Goal: Task Accomplishment & Management: Complete application form

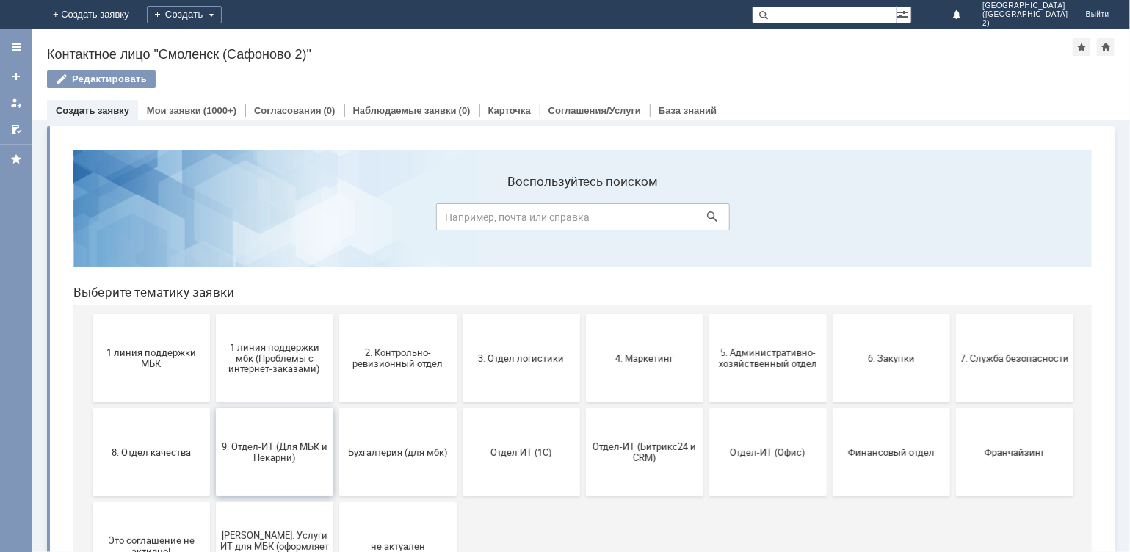
click at [268, 453] on span "9. Отдел-ИТ (Для МБК и Пекарни)" at bounding box center [274, 452] width 109 height 22
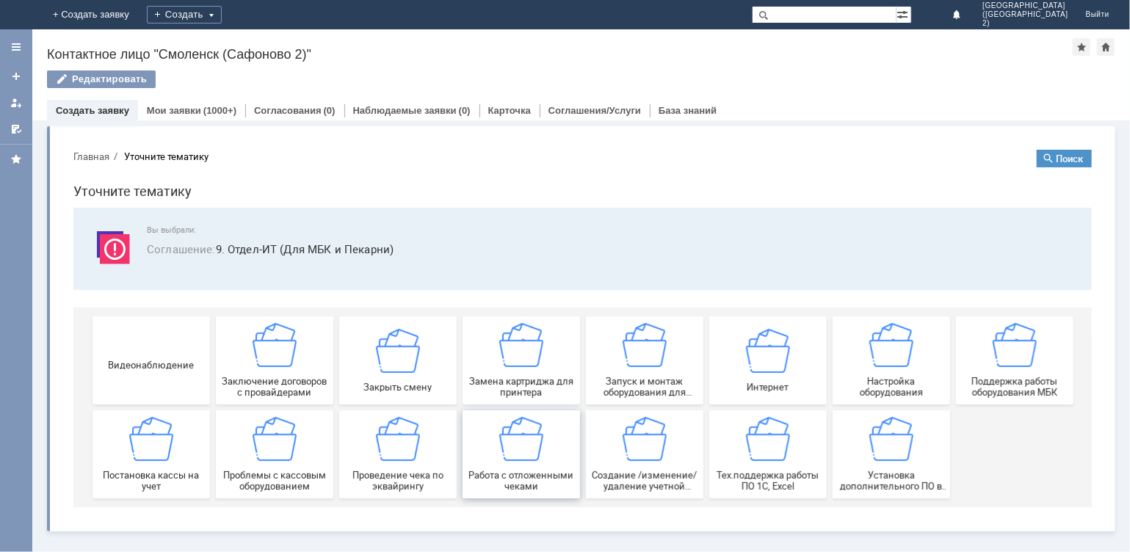
click at [548, 457] on div "Работа с отложенными чеками" at bounding box center [520, 453] width 109 height 75
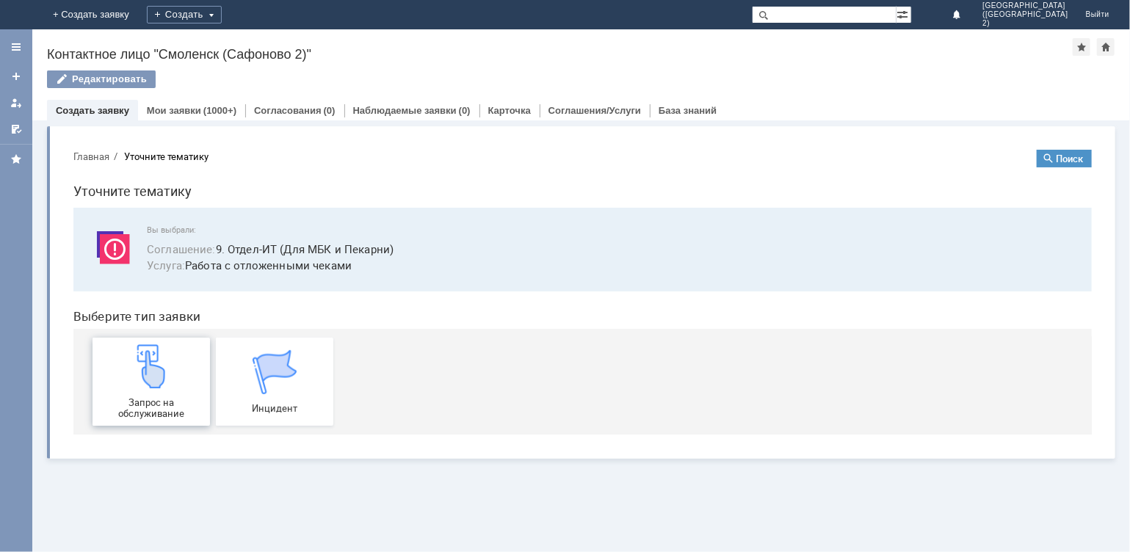
click at [148, 404] on span "Запрос на обслуживание" at bounding box center [150, 408] width 109 height 22
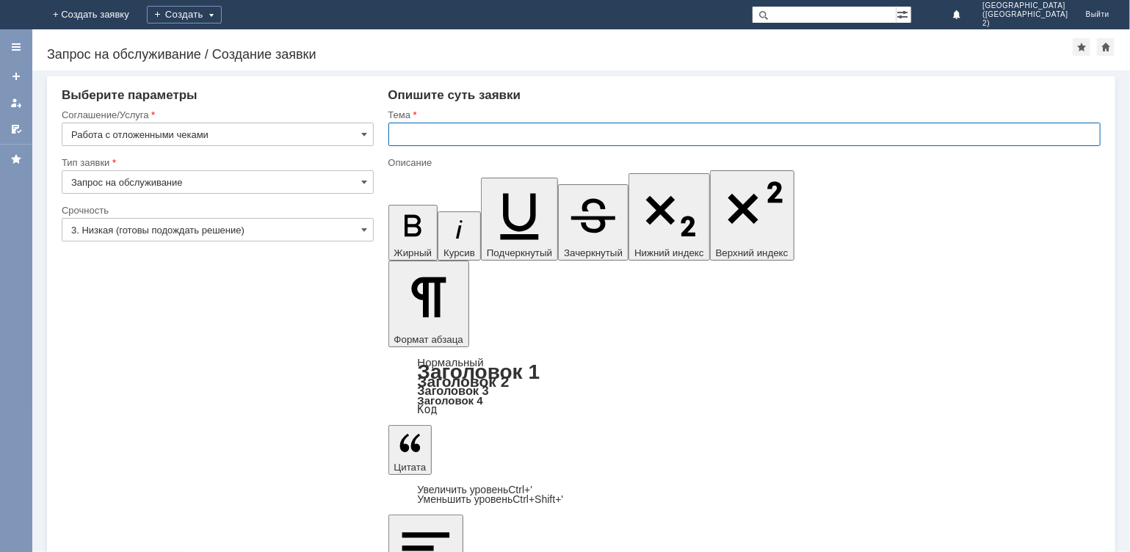
click at [426, 139] on input "text" at bounding box center [744, 134] width 713 height 23
type input "отл чек"
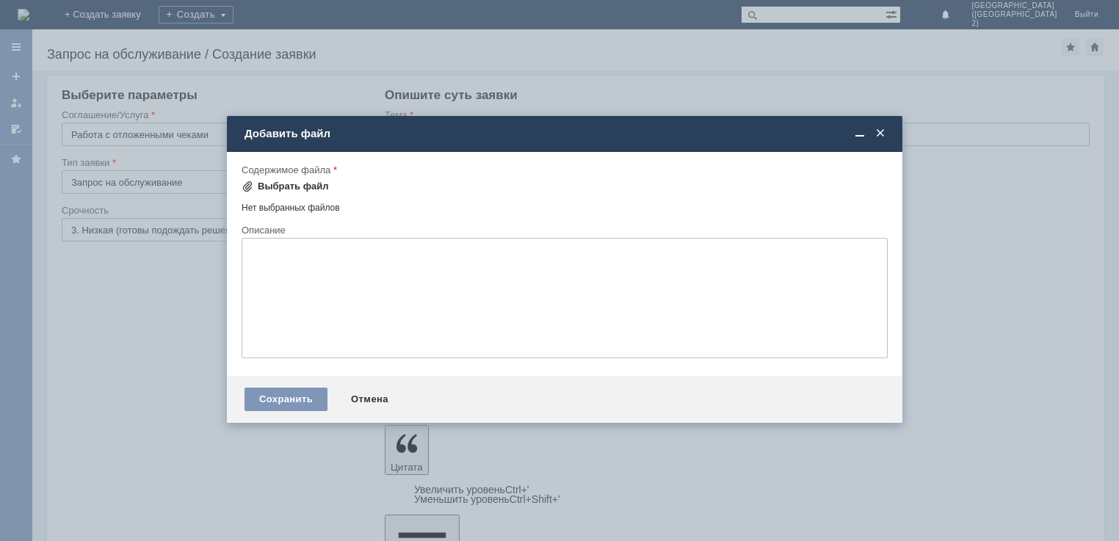
click at [279, 186] on div "Выбрать файл" at bounding box center [293, 187] width 71 height 12
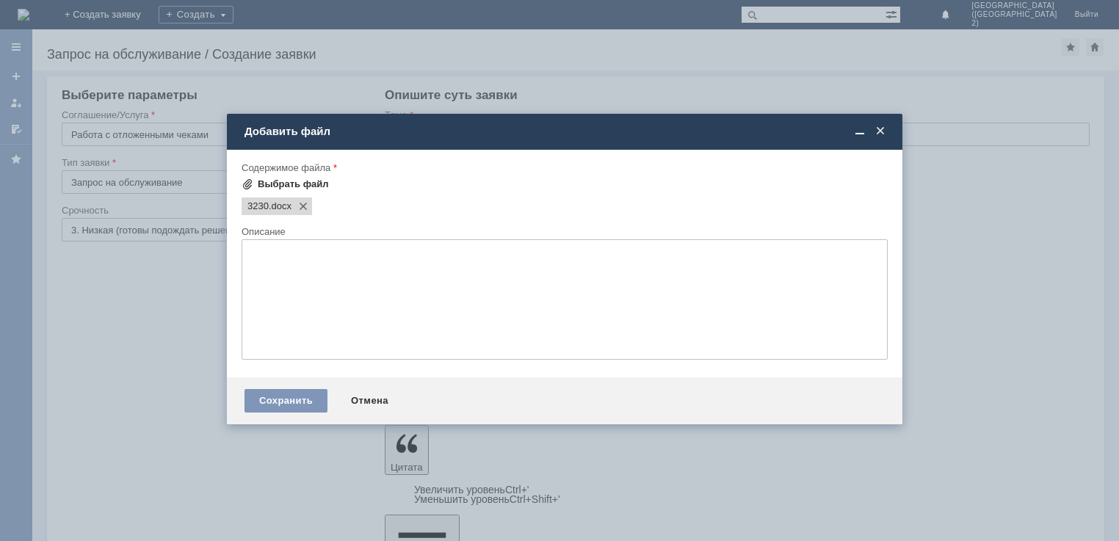
click at [298, 182] on div "Выбрать файл" at bounding box center [293, 184] width 71 height 12
click at [296, 408] on div "Сохранить" at bounding box center [286, 400] width 83 height 23
